Goal: Navigation & Orientation: Understand site structure

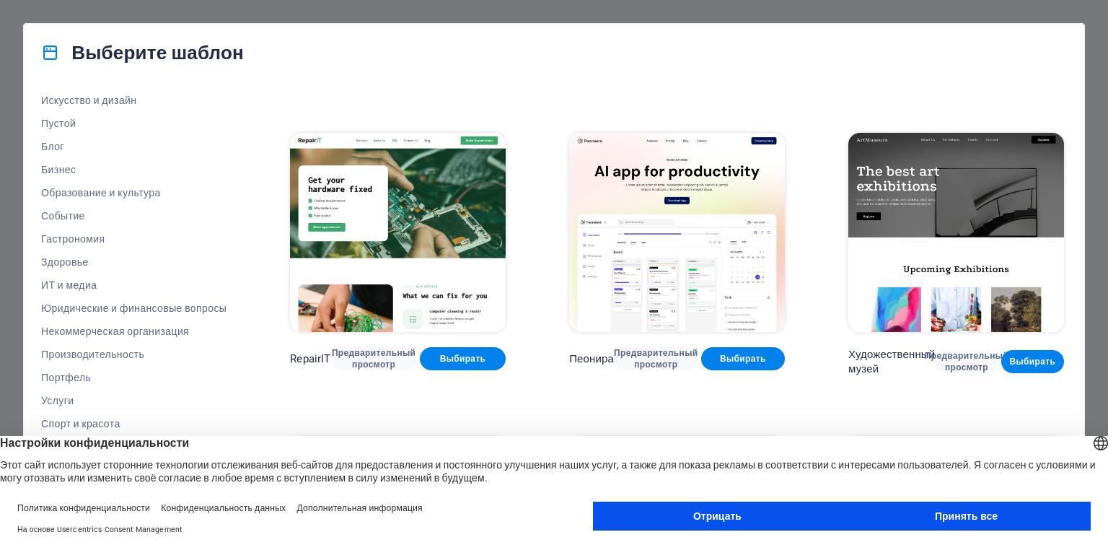
scroll to position [264, 0]
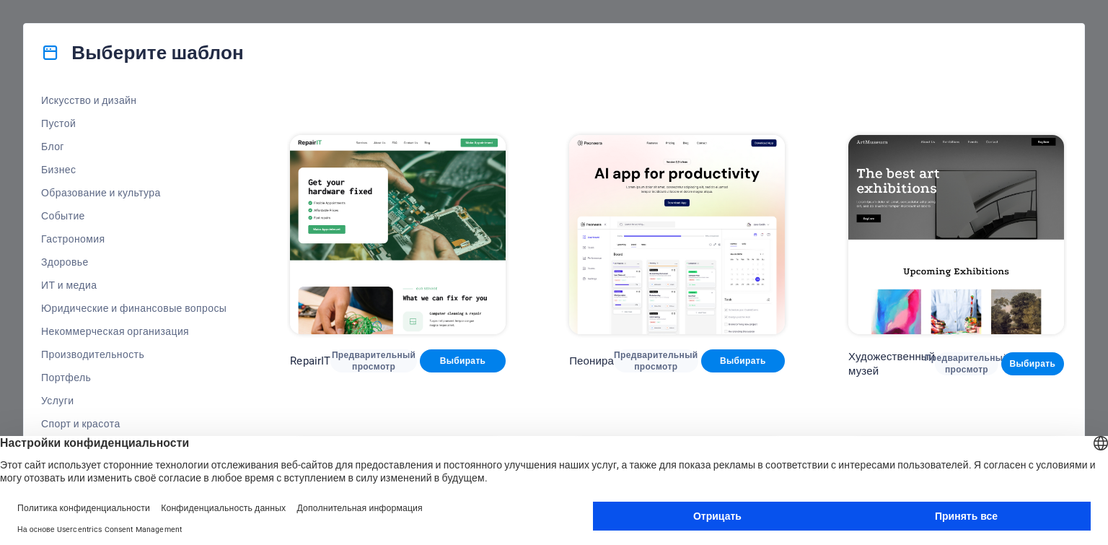
click at [960, 522] on font "Принять все" at bounding box center [966, 516] width 63 height 12
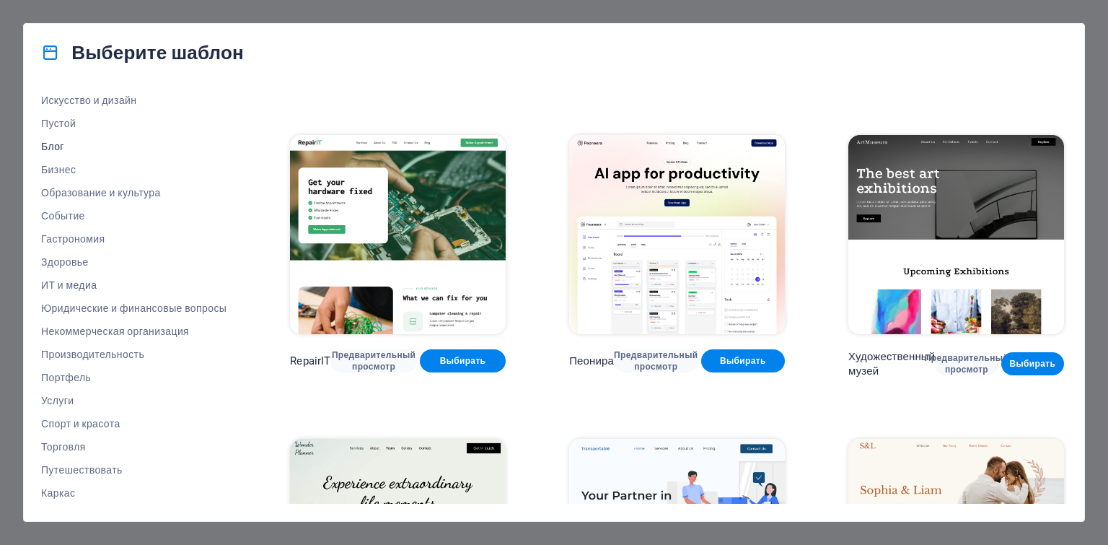
click at [61, 146] on font "Блог" at bounding box center [52, 147] width 23 height 12
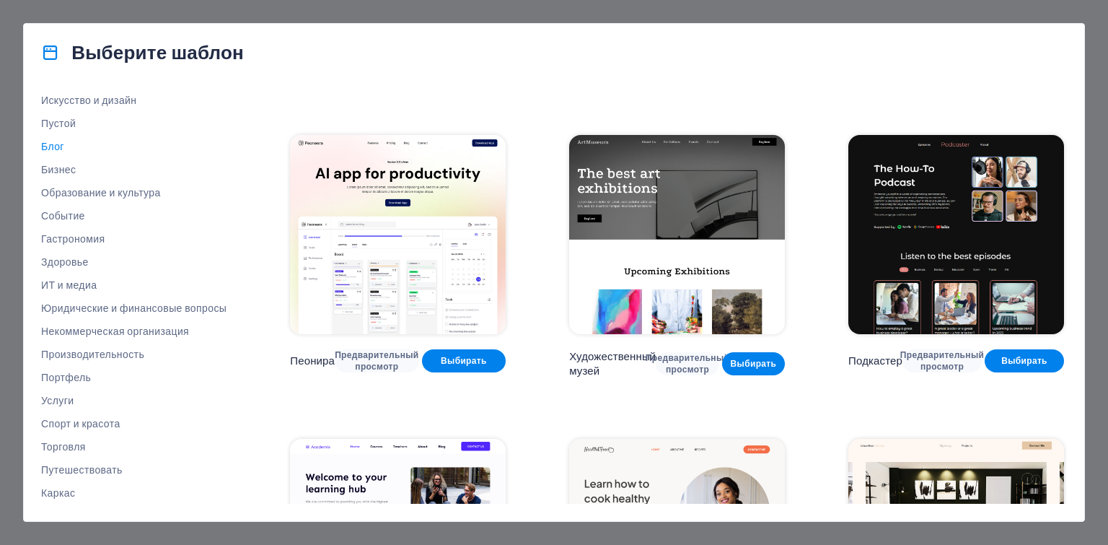
scroll to position [0, 0]
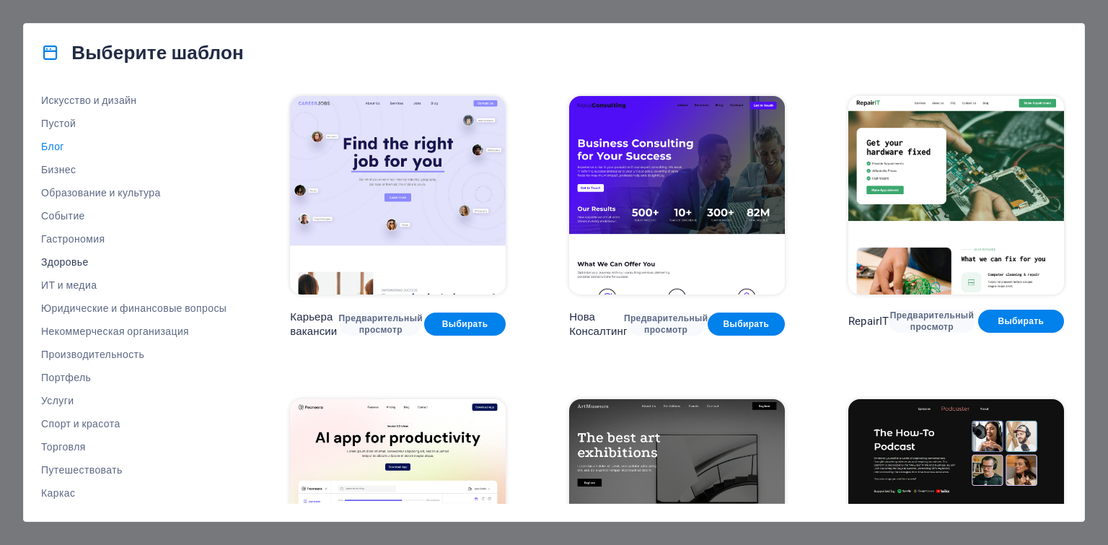
click at [74, 264] on font "Здоровье" at bounding box center [65, 262] width 48 height 12
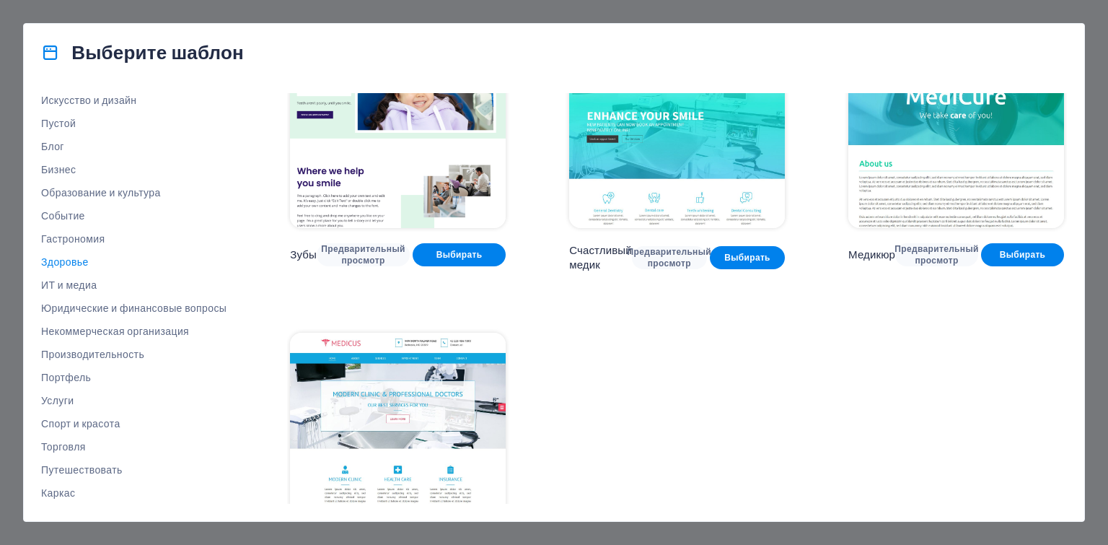
scroll to position [439, 0]
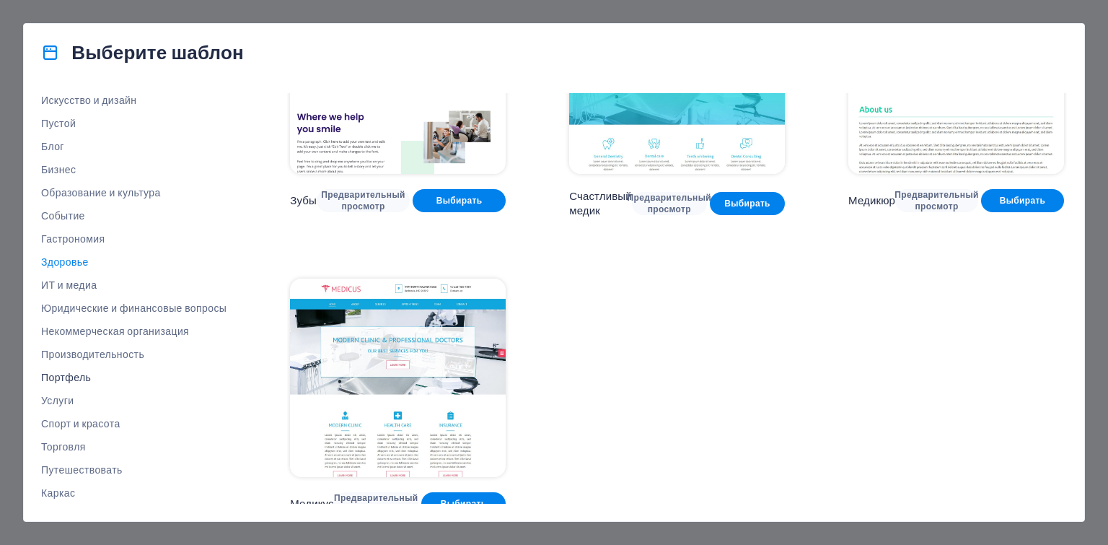
click at [60, 379] on font "Портфель" at bounding box center [66, 378] width 50 height 12
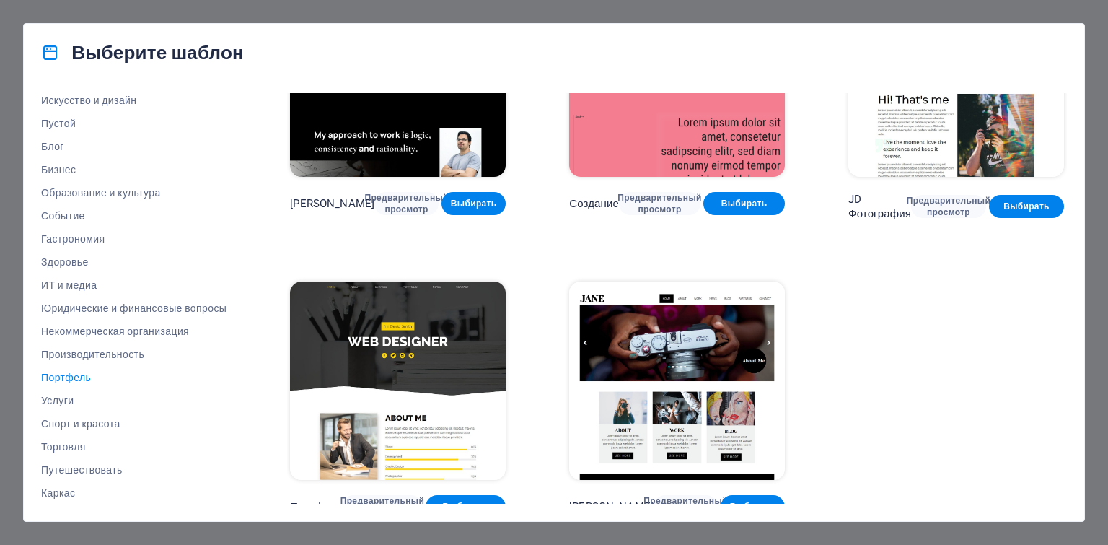
scroll to position [424, 0]
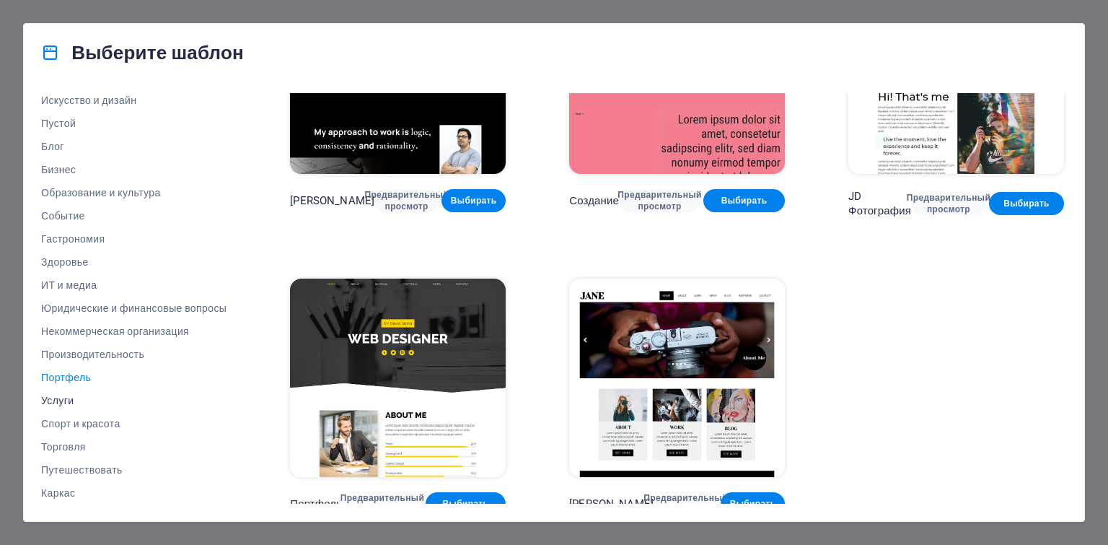
click at [62, 399] on font "Услуги" at bounding box center [57, 401] width 32 height 12
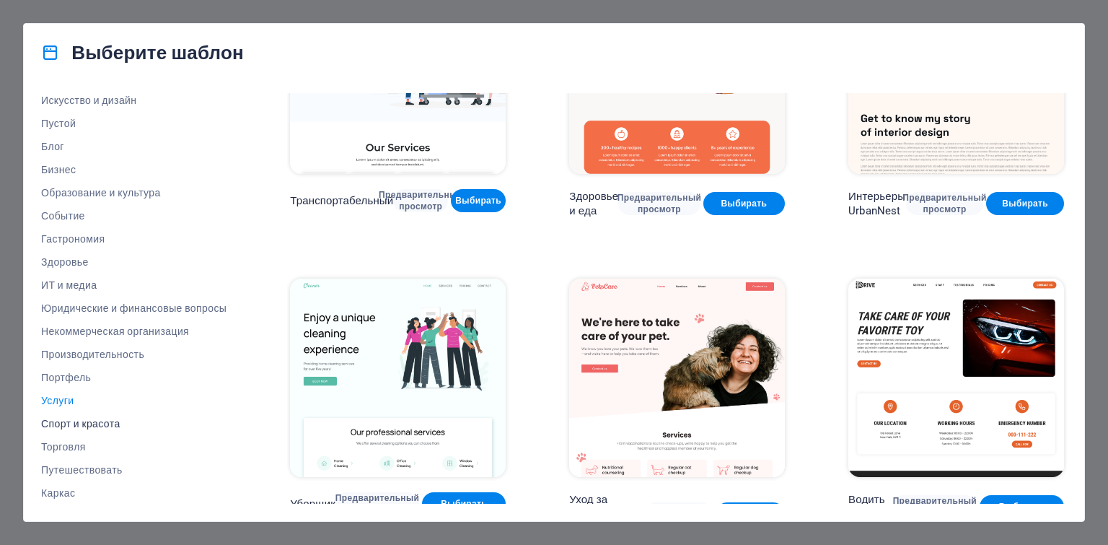
click at [99, 423] on font "Спорт и красота" at bounding box center [80, 424] width 79 height 12
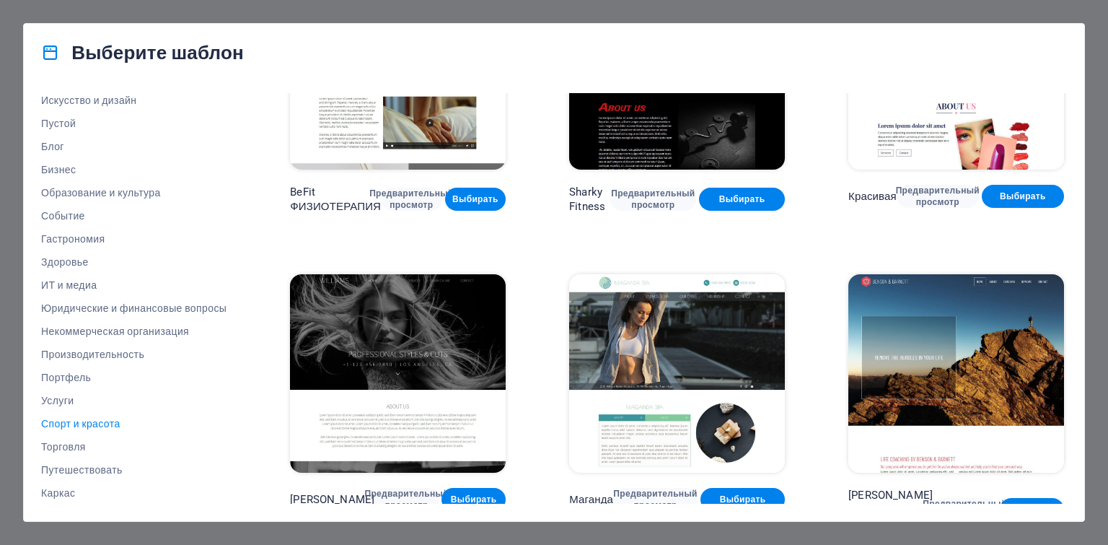
scroll to position [1024, 0]
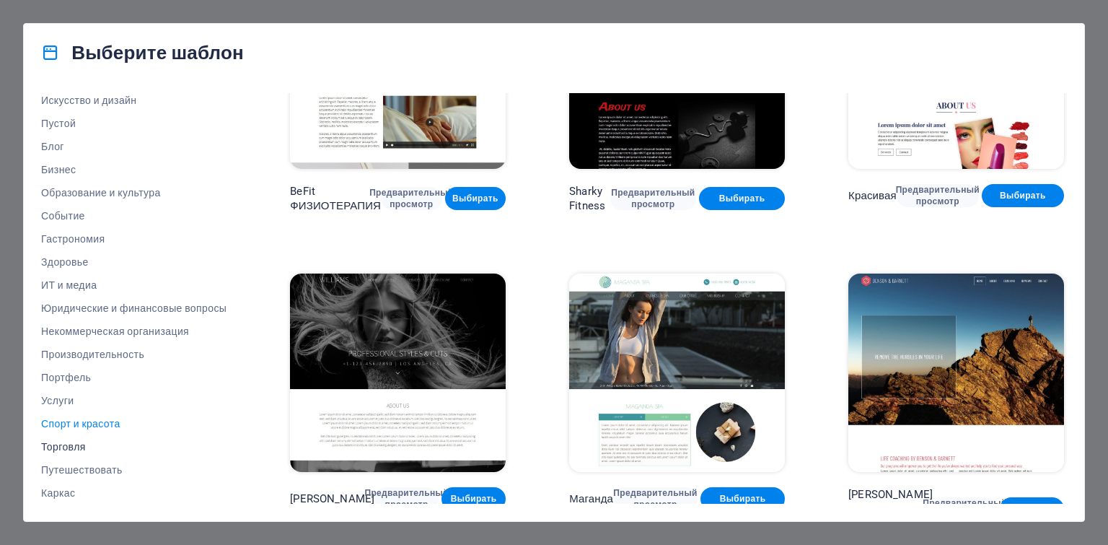
click at [61, 444] on font "Торговля" at bounding box center [63, 447] width 45 height 12
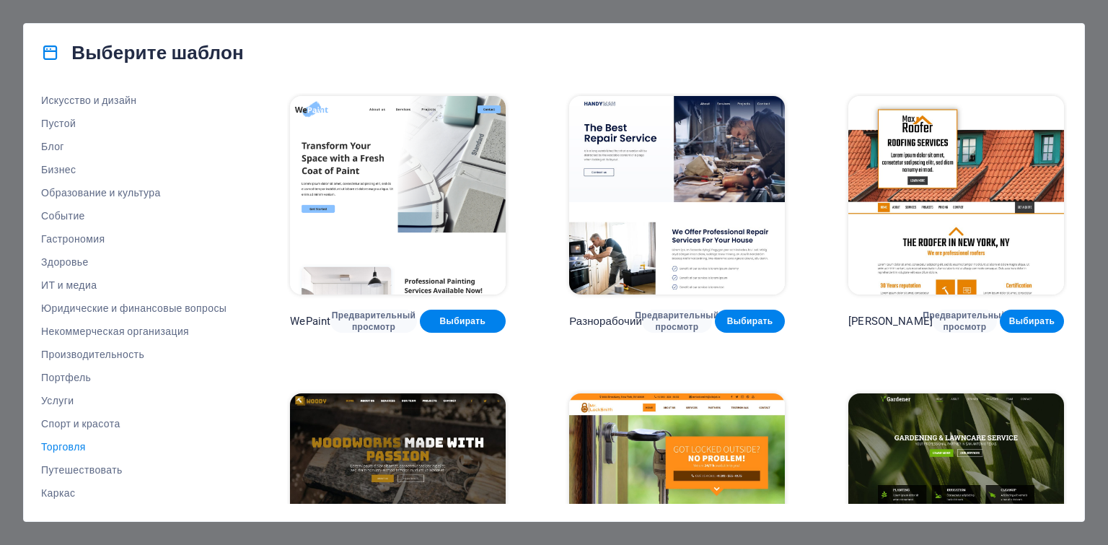
scroll to position [289, 0]
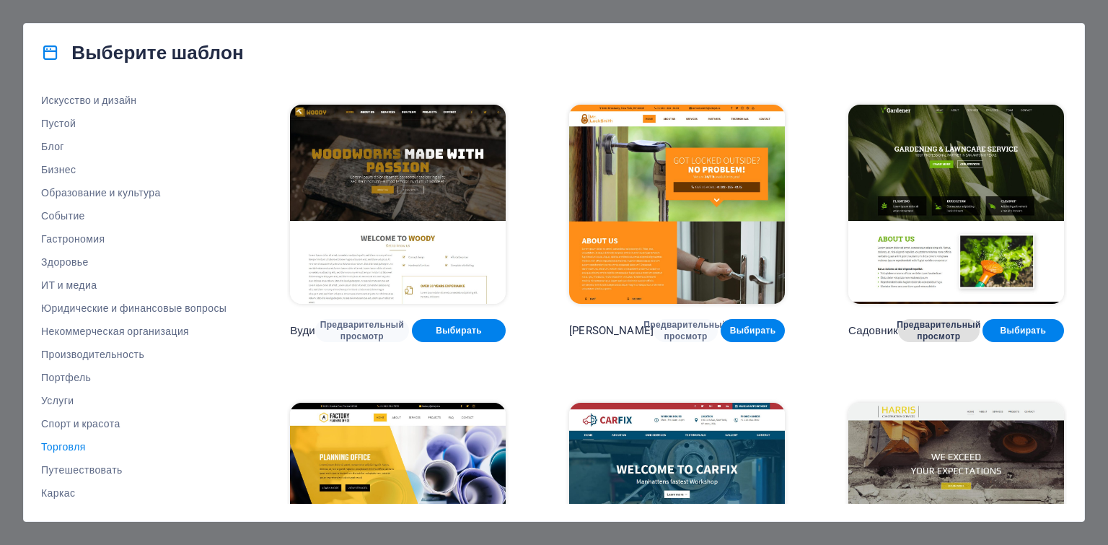
click at [945, 326] on font "Предварительный просмотр" at bounding box center [939, 331] width 84 height 22
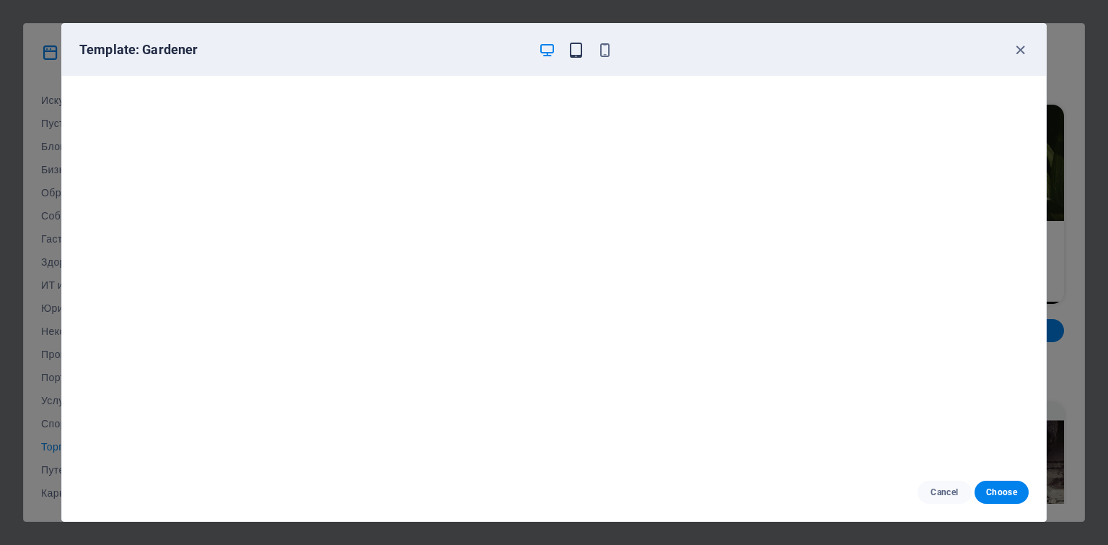
click at [574, 53] on icon "button" at bounding box center [576, 50] width 17 height 17
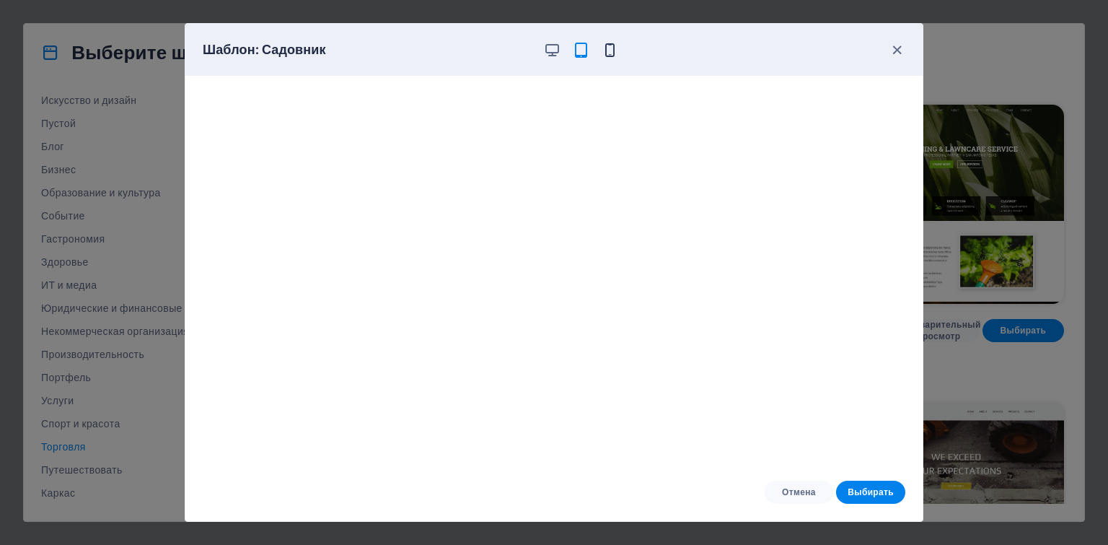
click at [612, 43] on icon "button" at bounding box center [610, 50] width 17 height 17
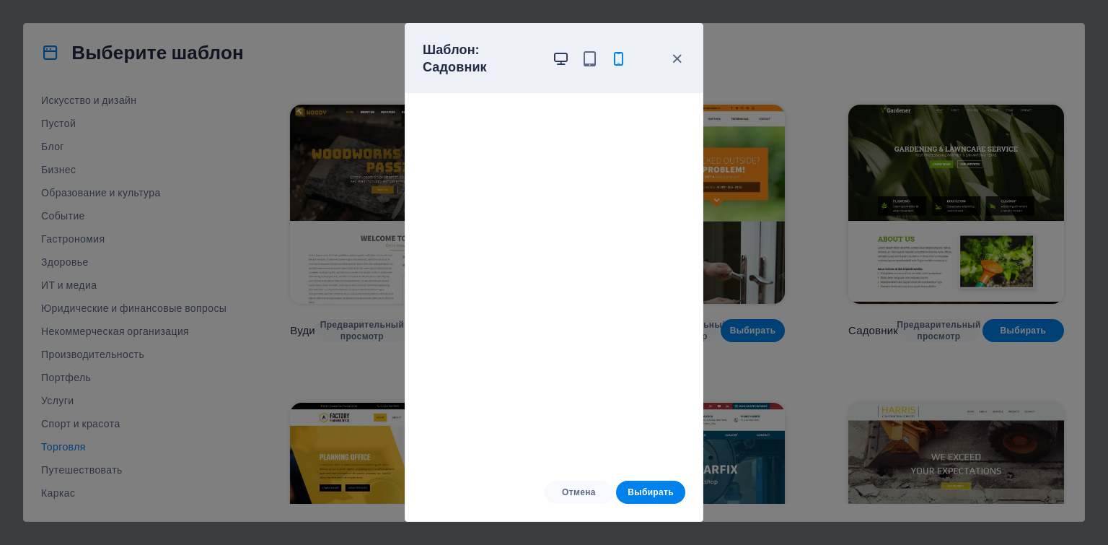
click at [556, 50] on icon "button" at bounding box center [561, 58] width 17 height 17
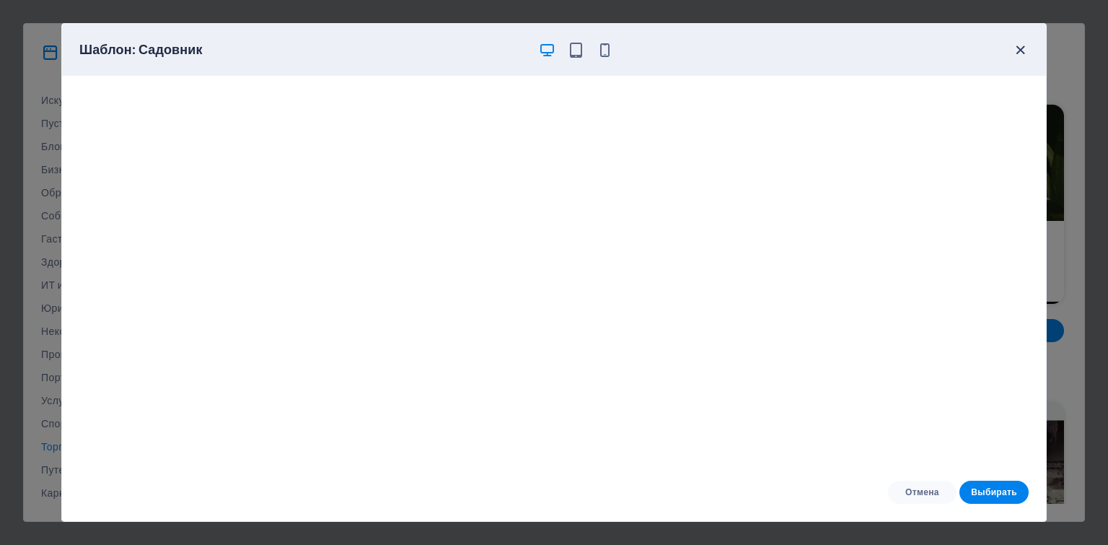
click at [1021, 50] on icon "button" at bounding box center [1020, 50] width 17 height 17
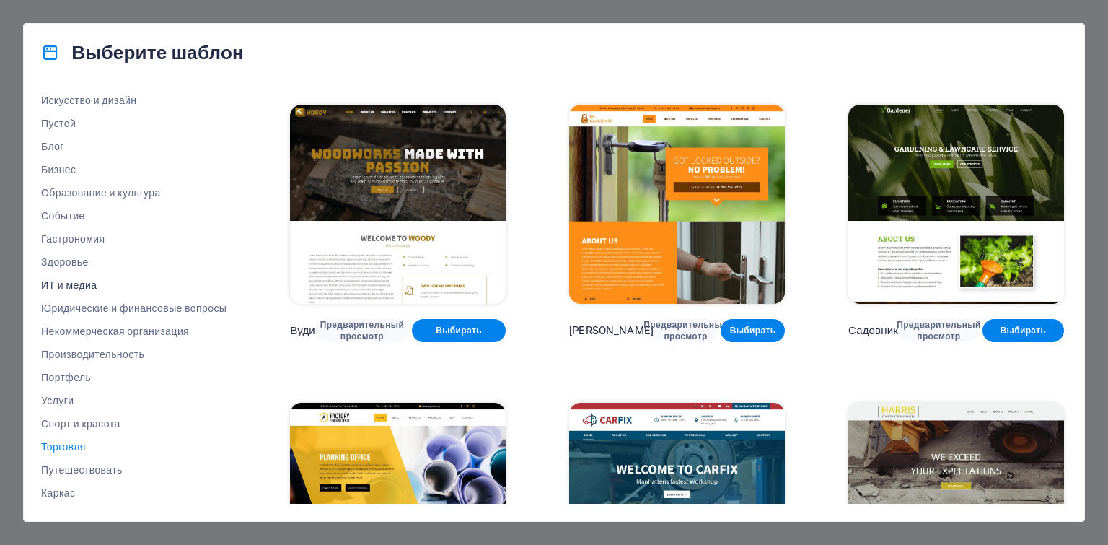
click at [75, 289] on font "ИТ и медиа" at bounding box center [69, 285] width 56 height 12
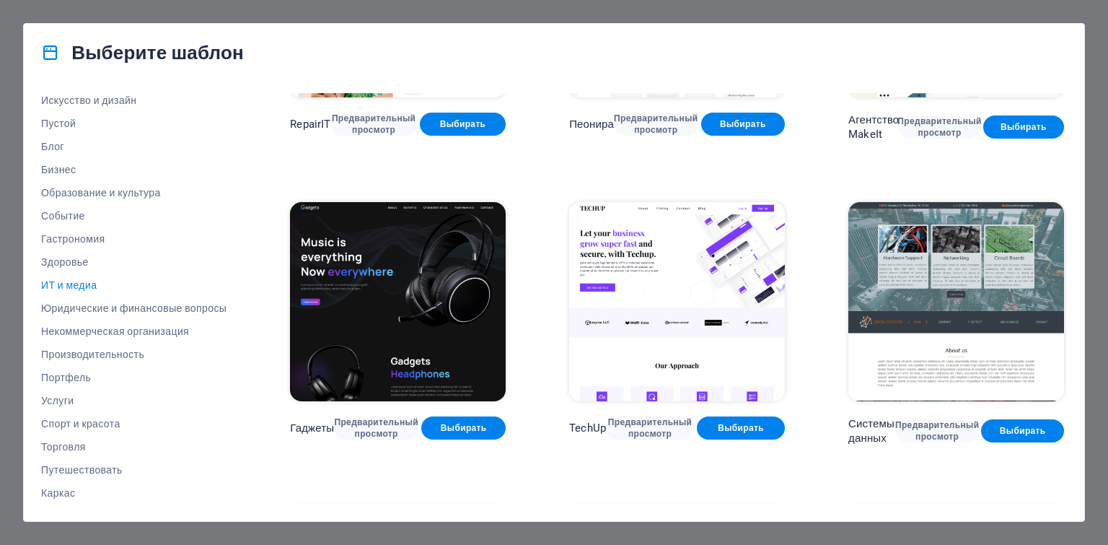
scroll to position [192, 0]
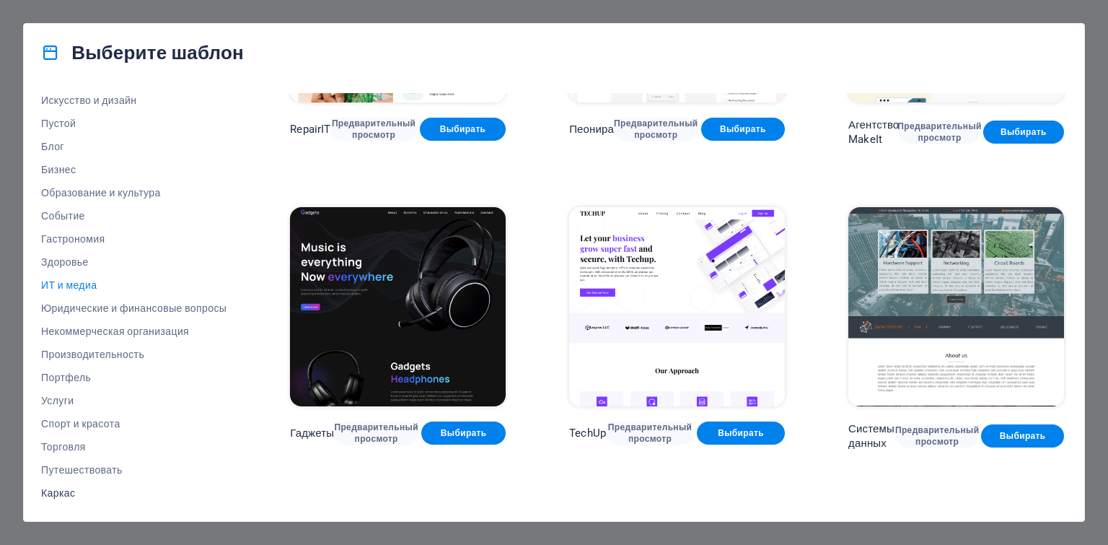
click at [69, 490] on font "Каркас" at bounding box center [58, 493] width 34 height 12
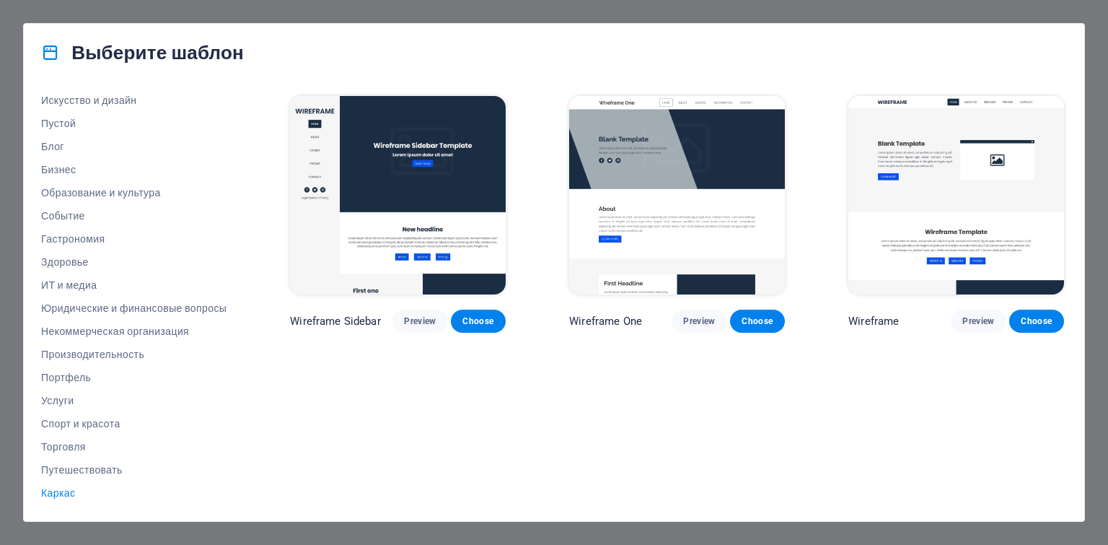
scroll to position [0, 0]
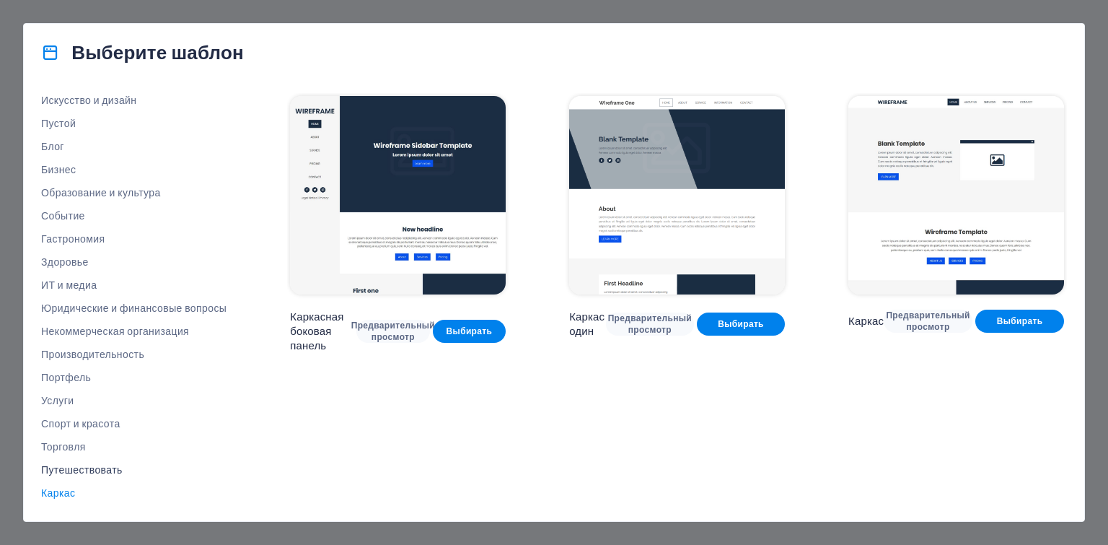
click at [76, 473] on font "Путешествовать" at bounding box center [82, 470] width 82 height 12
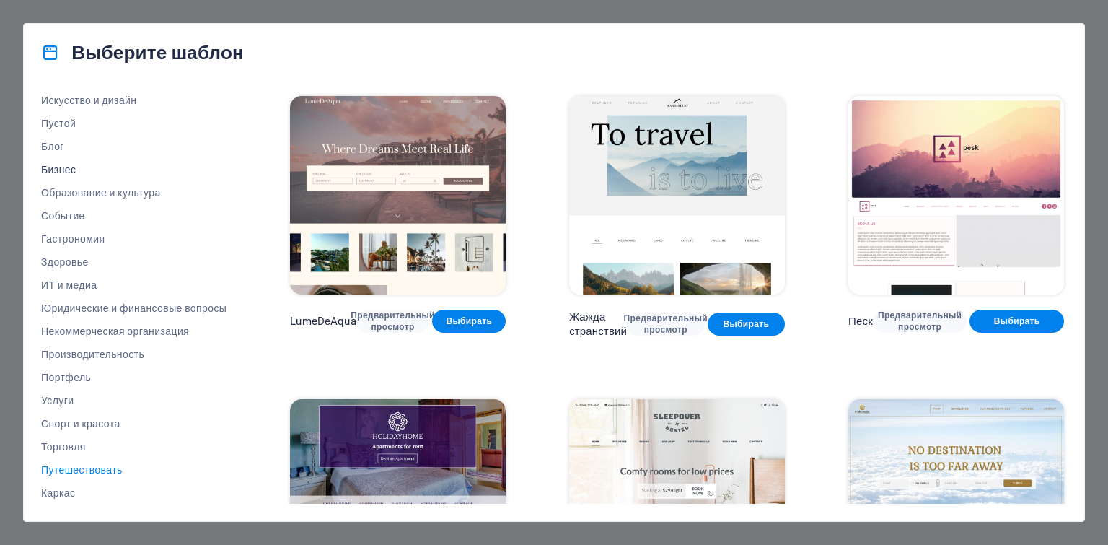
click at [74, 167] on font "Бизнес" at bounding box center [58, 170] width 35 height 12
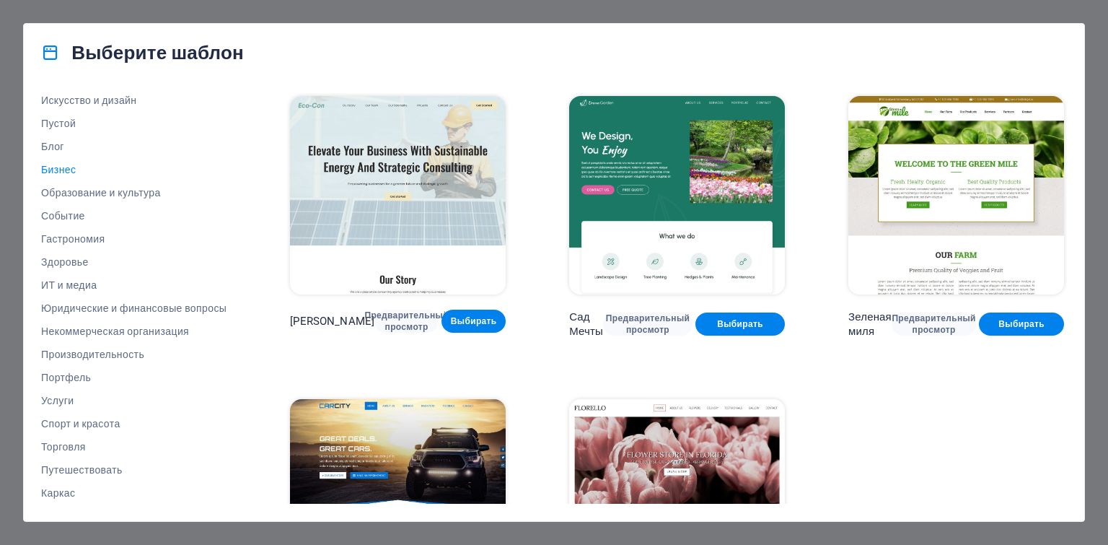
click at [941, 180] on img at bounding box center [956, 195] width 216 height 198
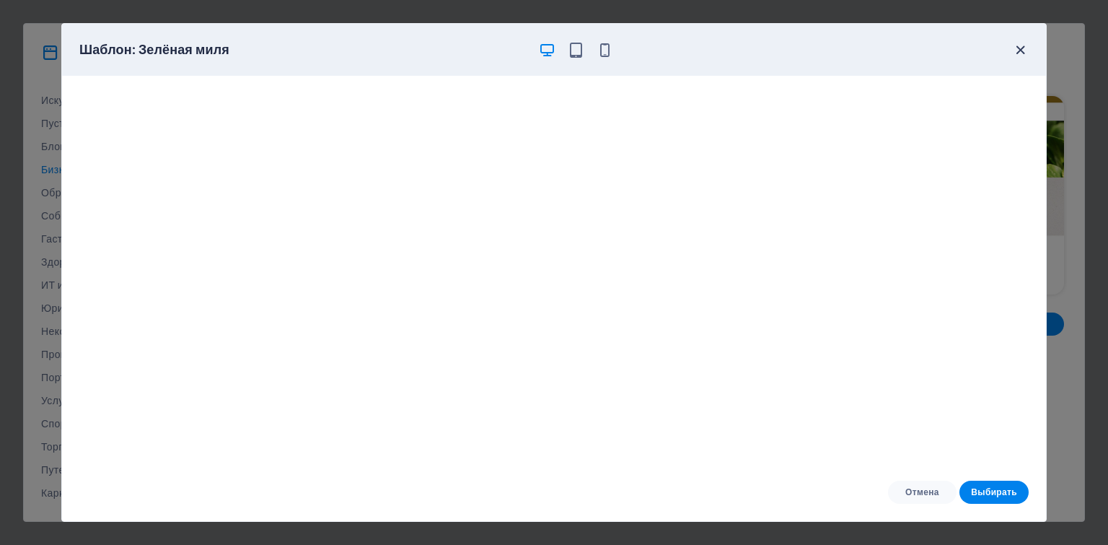
click at [1021, 48] on icon "button" at bounding box center [1020, 50] width 17 height 17
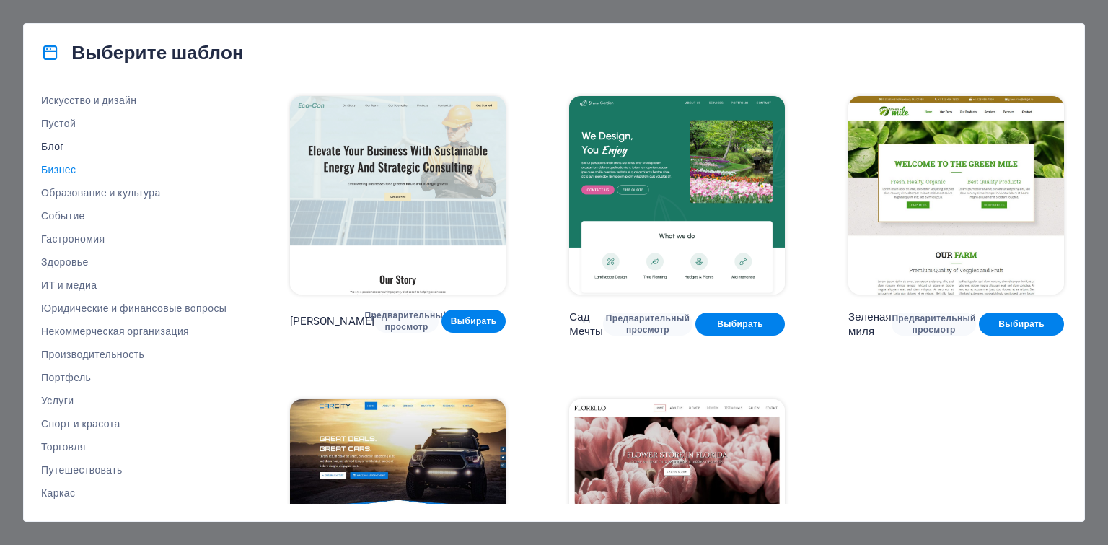
click at [49, 146] on font "Блог" at bounding box center [52, 147] width 23 height 12
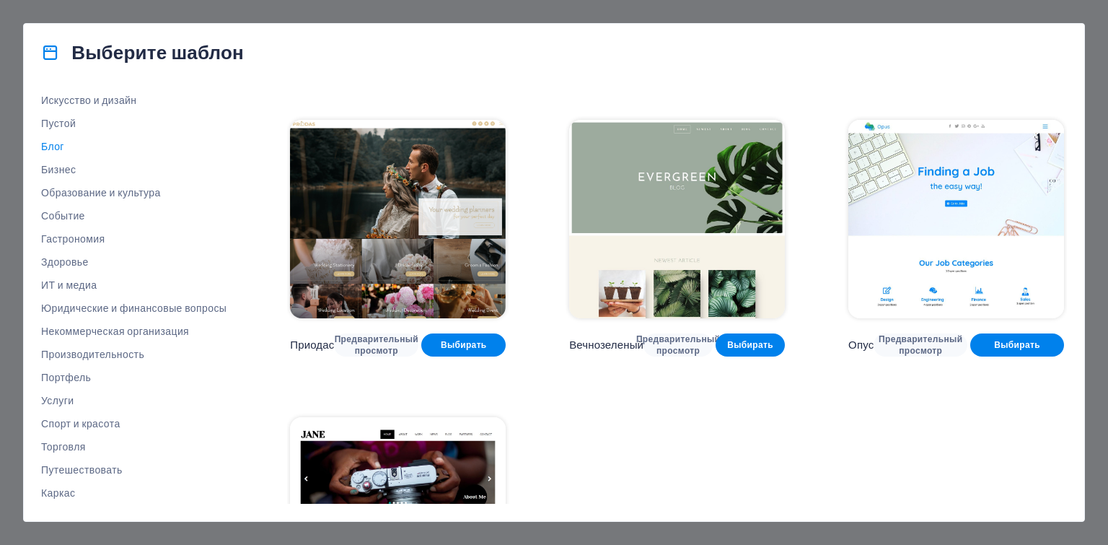
scroll to position [2013, 0]
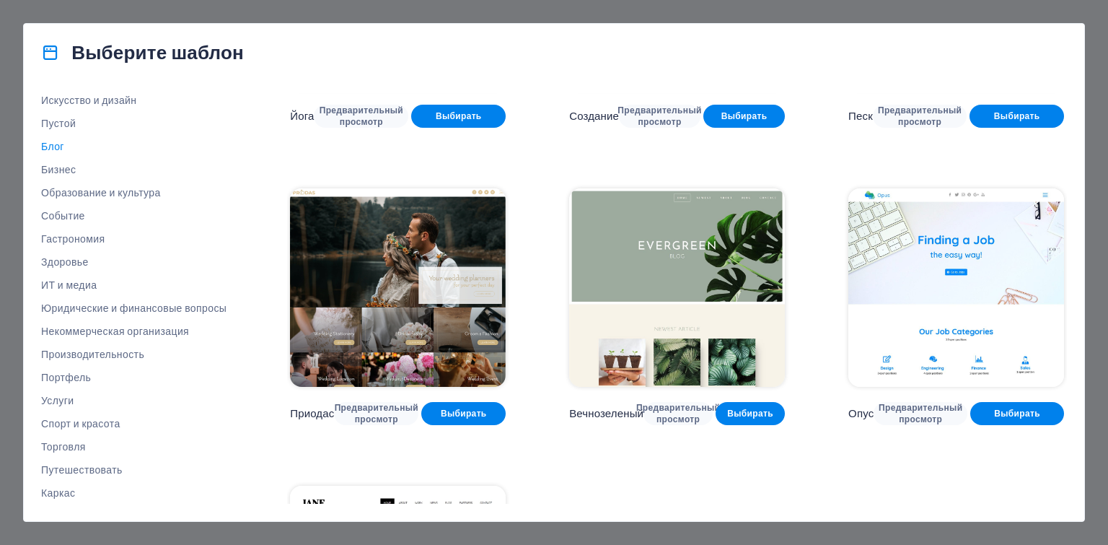
click at [695, 221] on img at bounding box center [677, 287] width 216 height 198
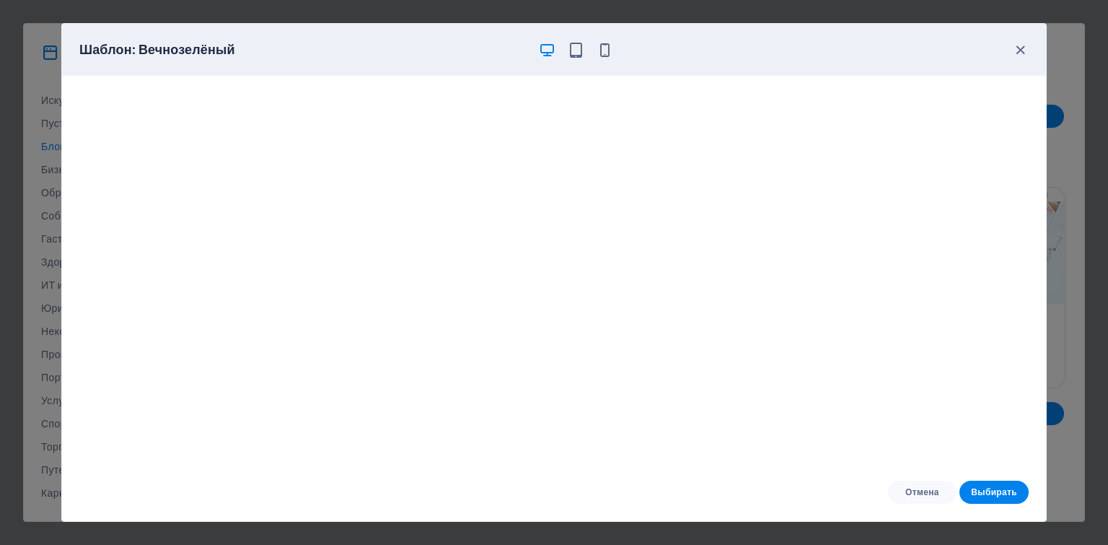
scroll to position [4, 0]
click at [1016, 49] on icon "button" at bounding box center [1020, 50] width 17 height 17
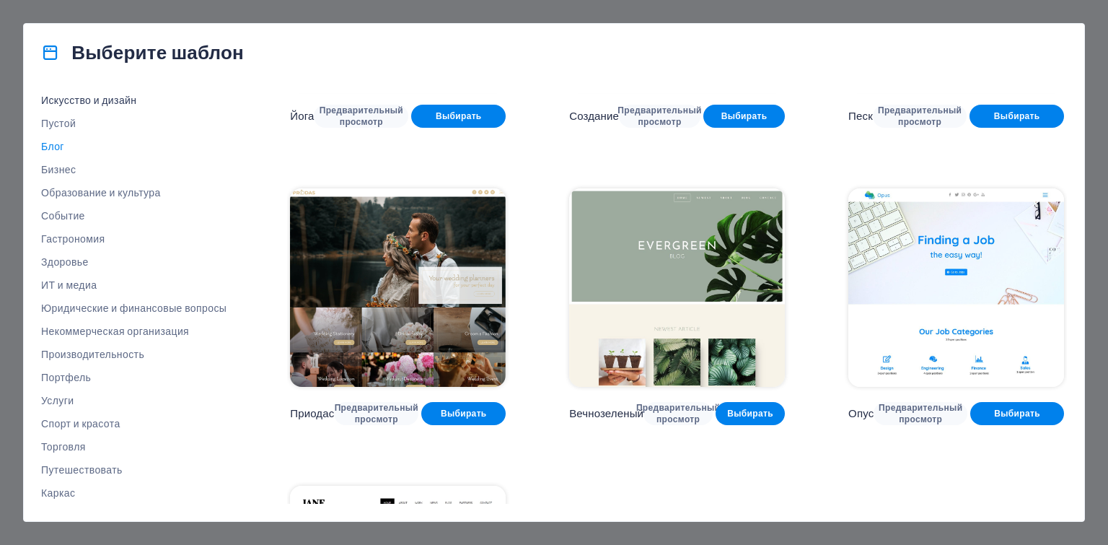
click at [115, 100] on font "Искусство и дизайн" at bounding box center [88, 100] width 95 height 12
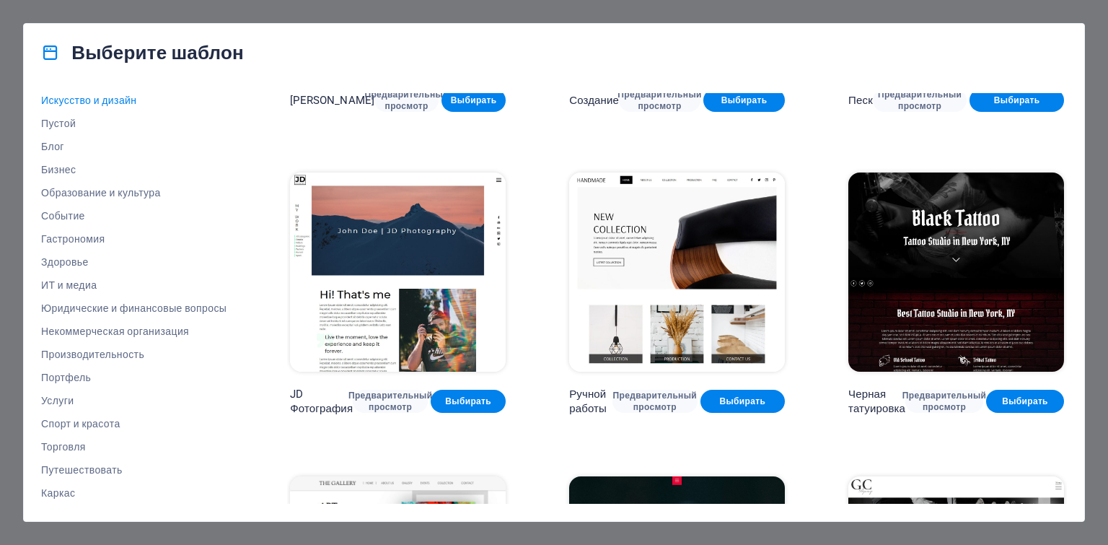
scroll to position [0, 0]
